Goal: Contribute content: Add original content to the website for others to see

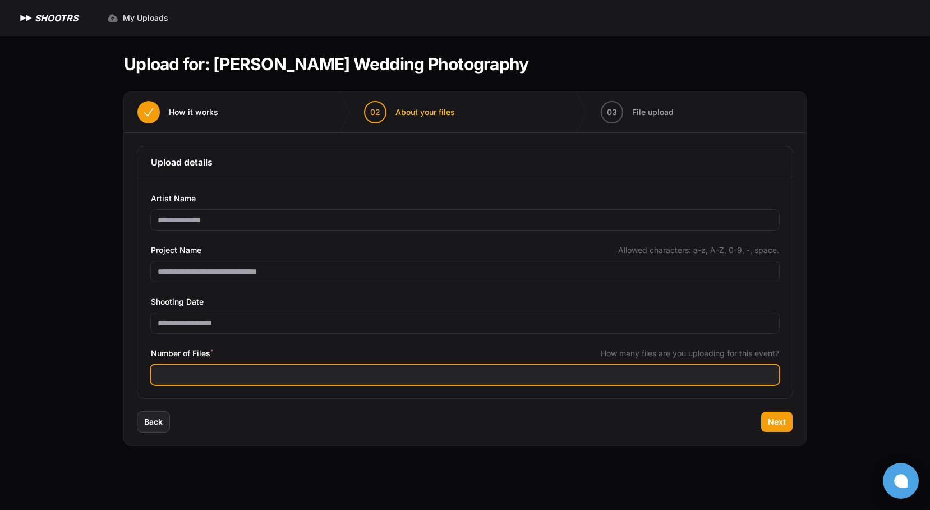
click at [195, 380] on input "Number of Files *" at bounding box center [465, 375] width 628 height 20
type input "****"
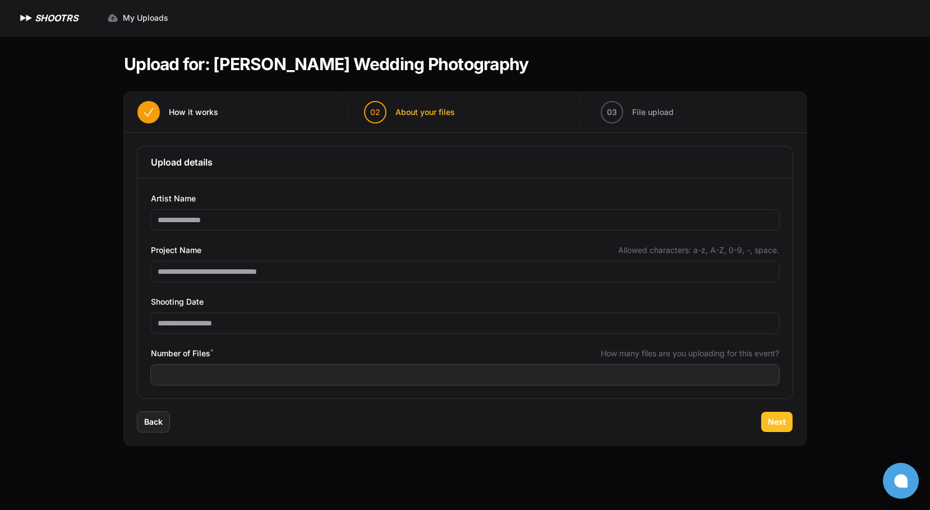
click at [782, 414] on button "Next" at bounding box center [776, 422] width 31 height 20
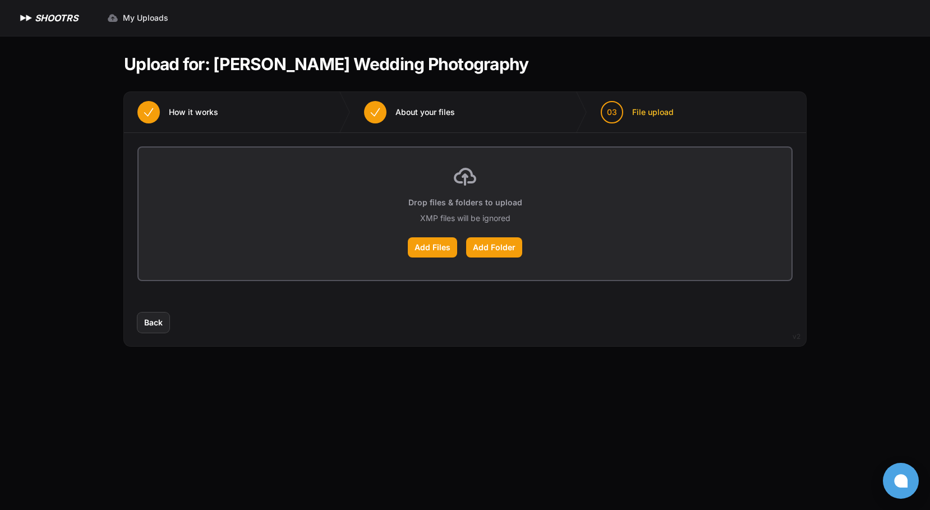
click at [431, 115] on span "About your files" at bounding box center [424, 112] width 59 height 11
click at [155, 317] on span "Back" at bounding box center [153, 322] width 19 height 11
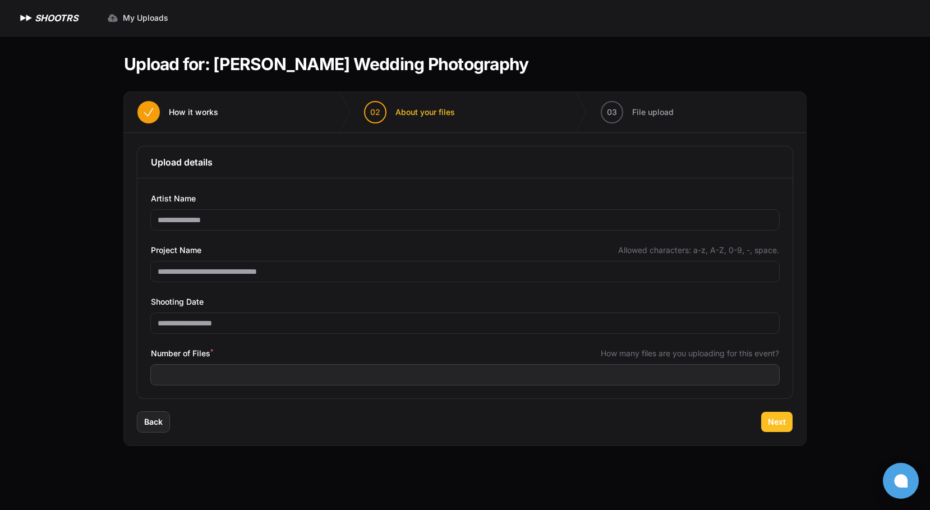
click at [786, 421] on button "Next" at bounding box center [776, 422] width 31 height 20
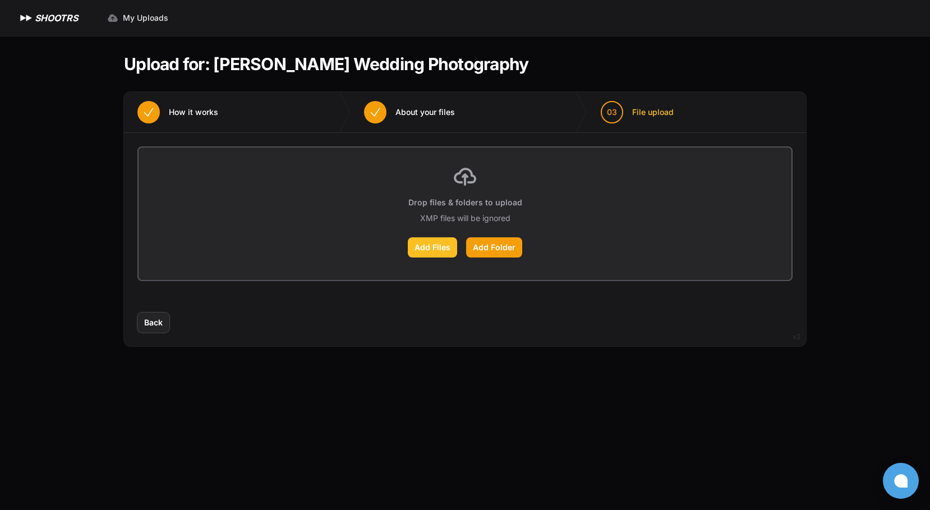
click at [419, 252] on label "Add Files" at bounding box center [432, 247] width 49 height 20
click at [0, 0] on input "Add Files" at bounding box center [0, 0] width 0 height 0
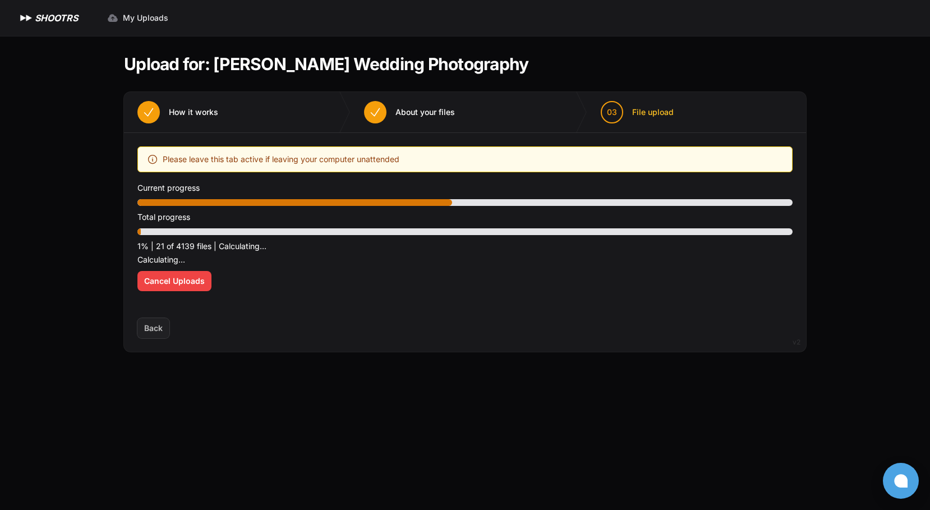
click at [667, 307] on div "Upload placeholder Optimize your upload experience We recommend Google Chrome f…" at bounding box center [465, 225] width 682 height 185
